Goal: Task Accomplishment & Management: Complete application form

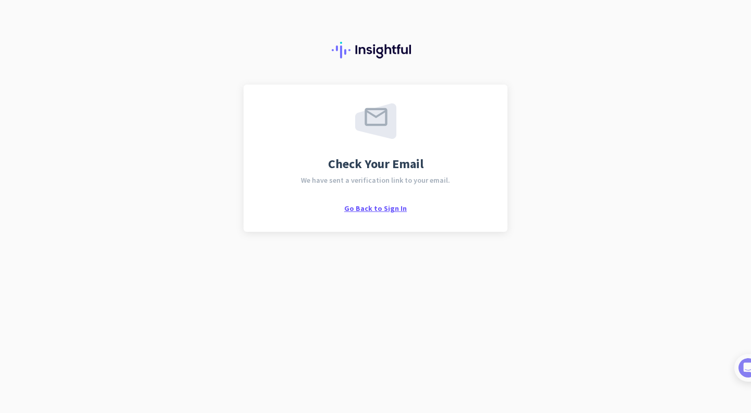
click at [392, 208] on span "Go Back to Sign In" at bounding box center [375, 208] width 63 height 9
click at [365, 202] on div "Check Your Email We have sent a verification link to your email. Go Back to Sig…" at bounding box center [375, 158] width 226 height 110
click at [367, 207] on span "Go Back to Sign In" at bounding box center [375, 208] width 63 height 9
